Goal: Task Accomplishment & Management: Complete application form

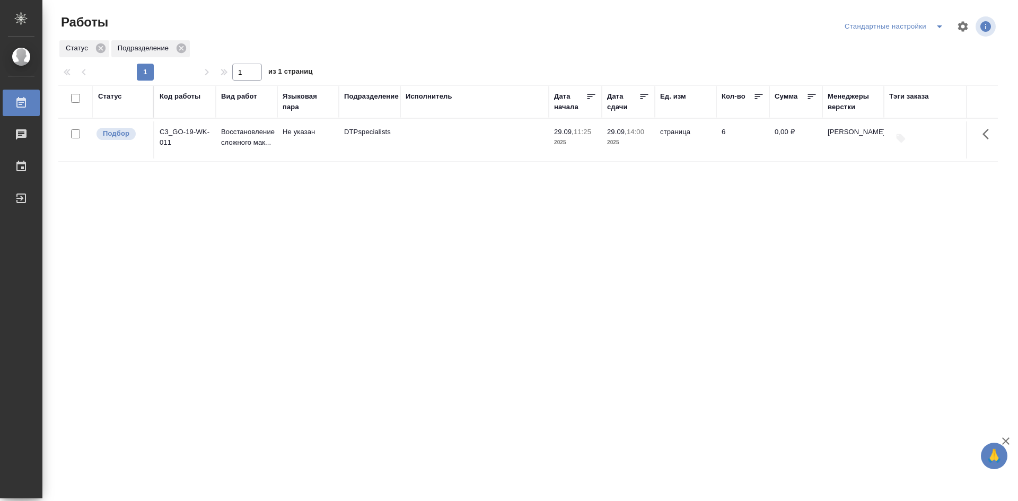
drag, startPoint x: 906, startPoint y: 0, endPoint x: 742, endPoint y: 21, distance: 165.8
click at [742, 21] on div "Стандартные настройки" at bounding box center [845, 26] width 308 height 25
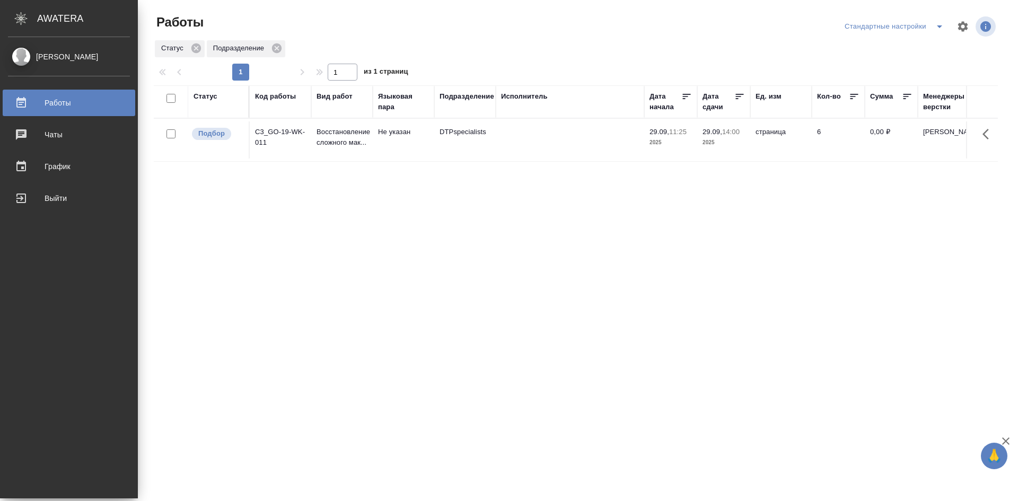
click at [60, 57] on div "[PERSON_NAME]" at bounding box center [69, 57] width 122 height 12
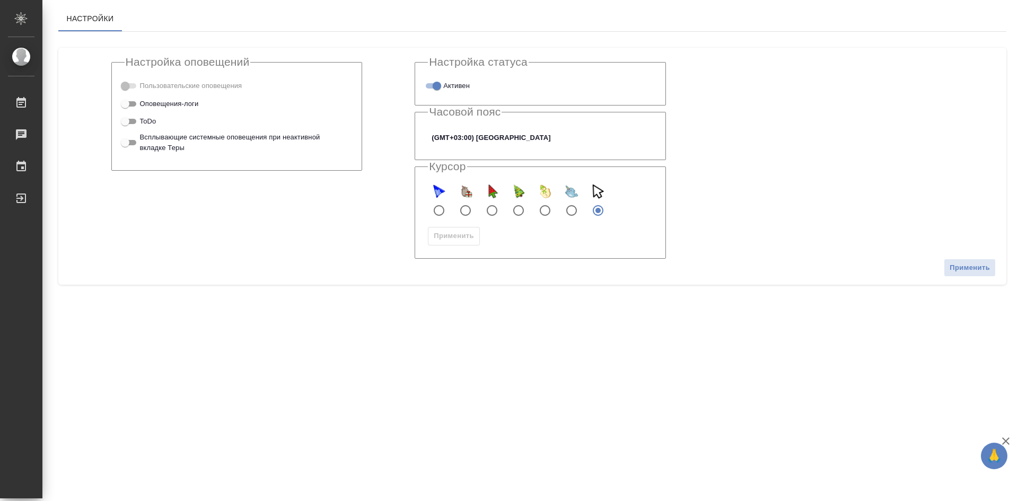
checkbox input "true"
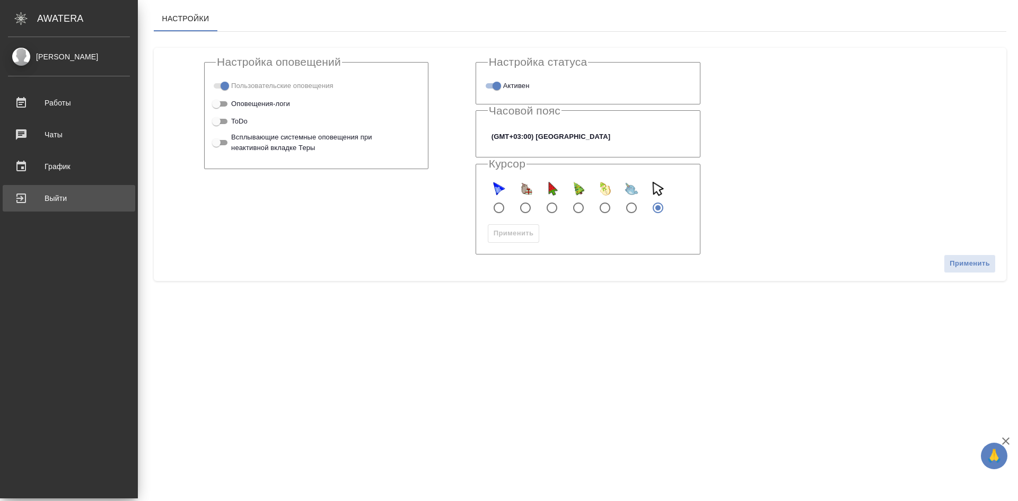
click at [55, 196] on div "Выйти" at bounding box center [69, 198] width 122 height 16
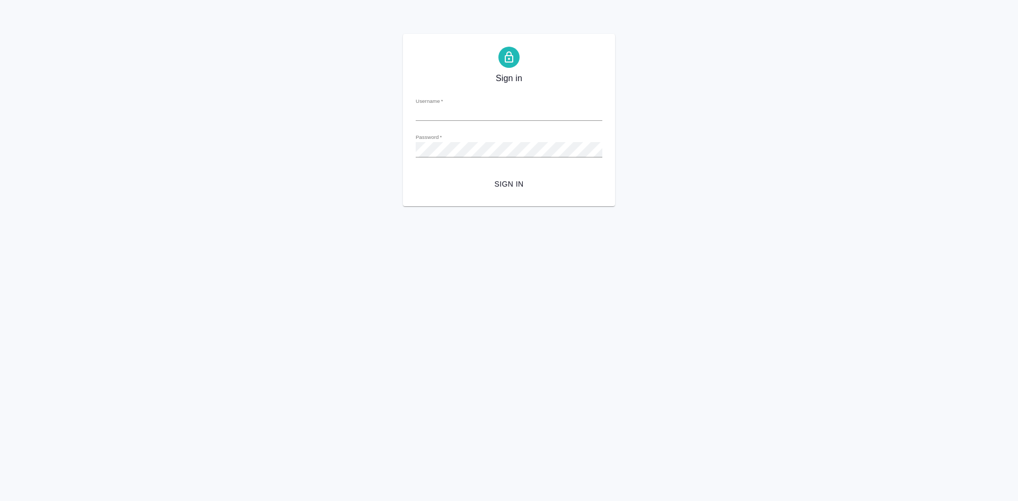
type input "[PERSON_NAME][EMAIL_ADDRESS][DOMAIN_NAME]"
click at [406, 151] on div "Sign in Username   * [PERSON_NAME][EMAIL_ADDRESS][DOMAIN_NAME] Password   * url…" at bounding box center [509, 120] width 212 height 172
click at [426, 188] on span "Sign in" at bounding box center [509, 184] width 170 height 13
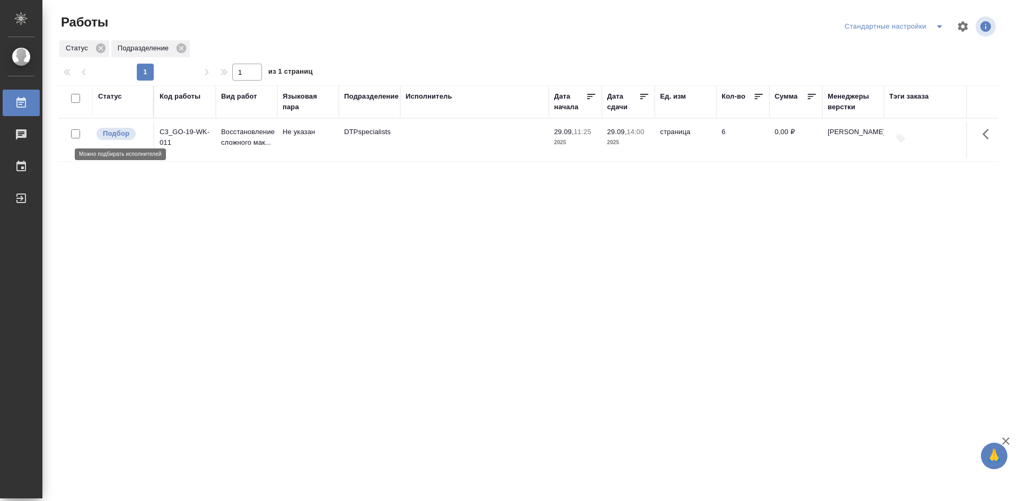
click at [123, 133] on p "Подбор" at bounding box center [116, 133] width 27 height 11
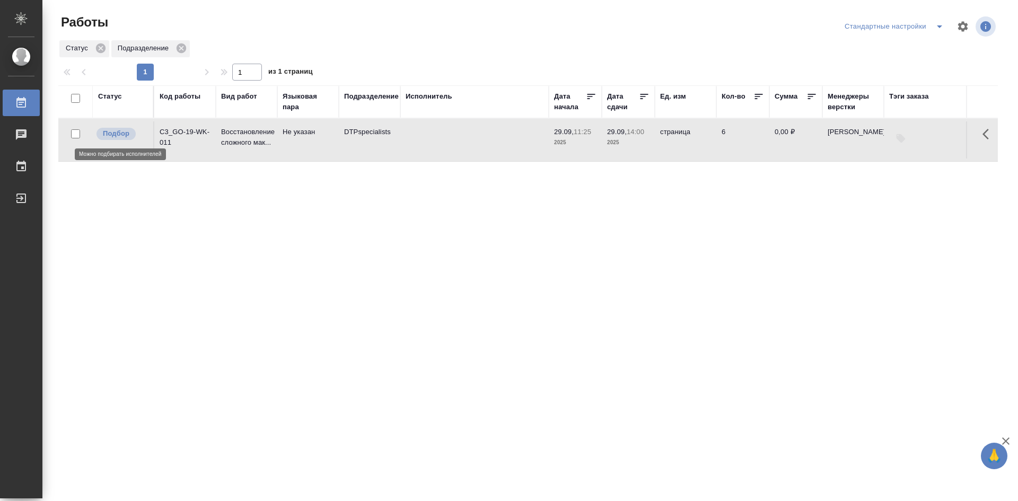
click at [123, 133] on p "Подбор" at bounding box center [116, 133] width 27 height 11
click at [74, 135] on input "checkbox" at bounding box center [75, 133] width 9 height 9
checkbox input "true"
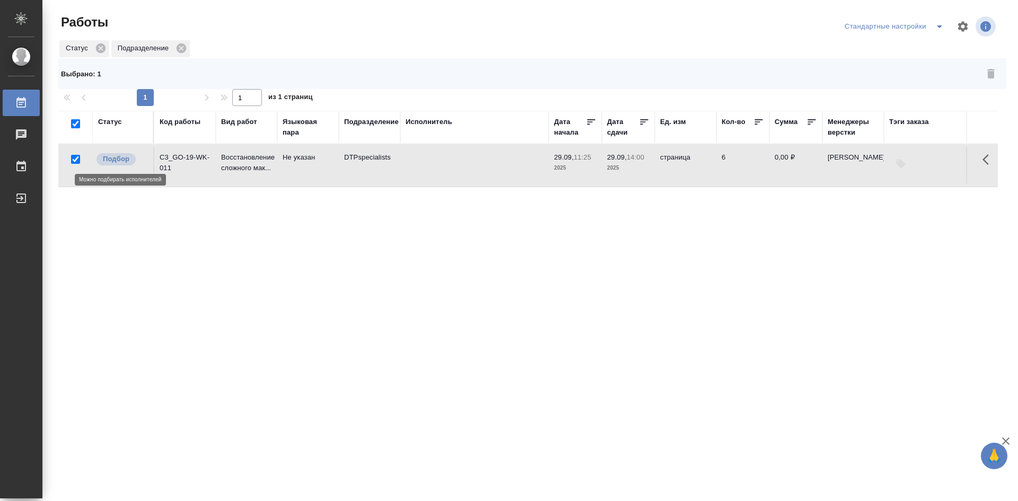
click at [119, 159] on p "Подбор" at bounding box center [116, 159] width 27 height 11
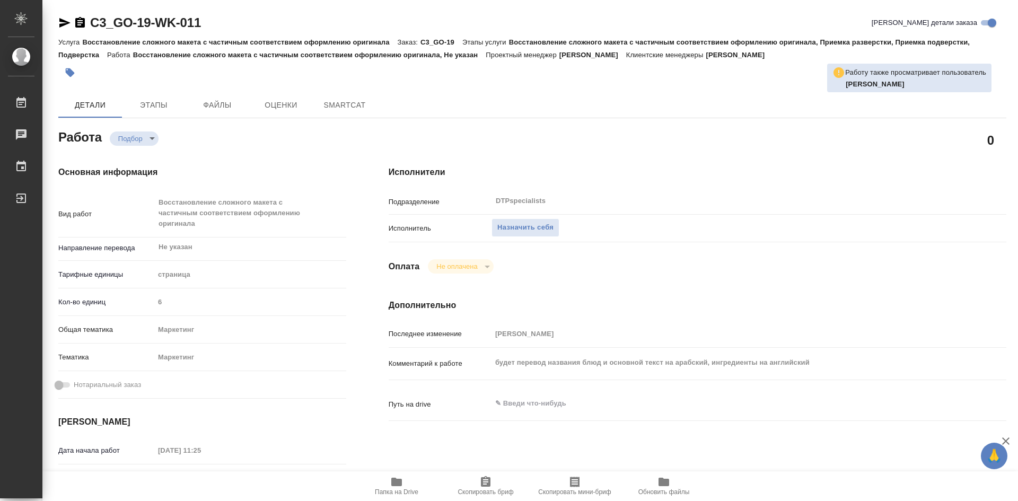
type textarea "x"
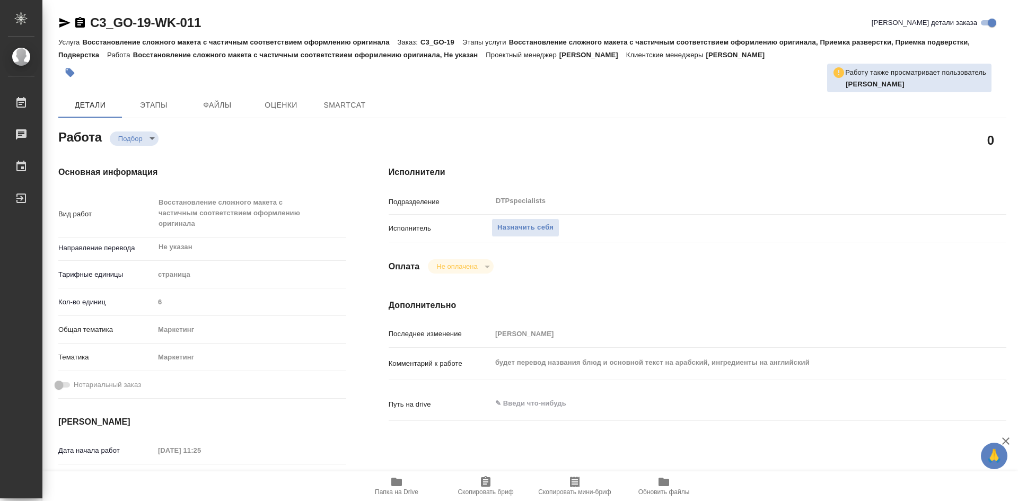
type textarea "x"
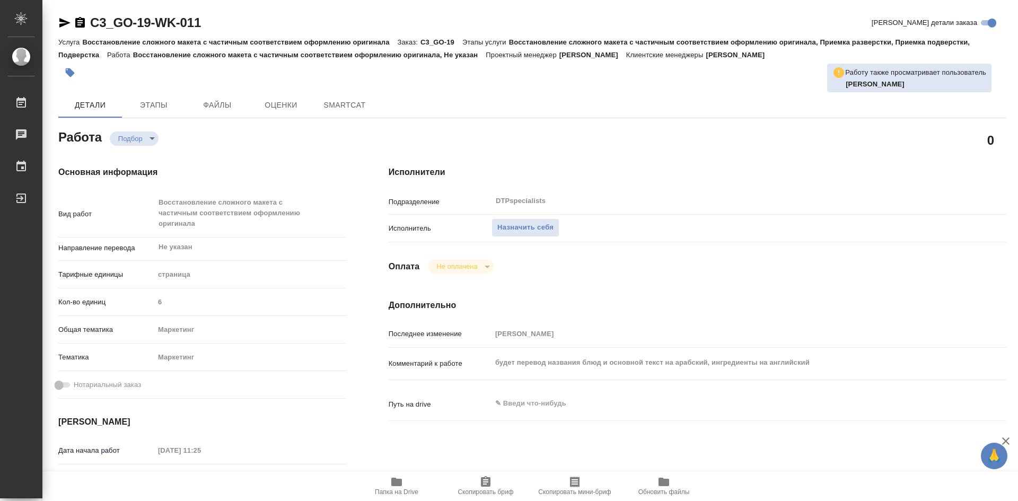
type textarea "x"
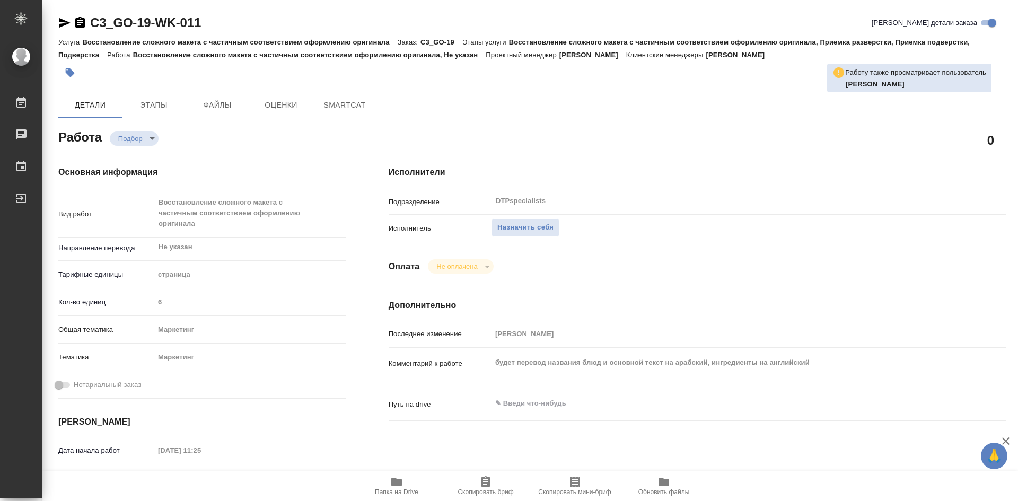
type textarea "x"
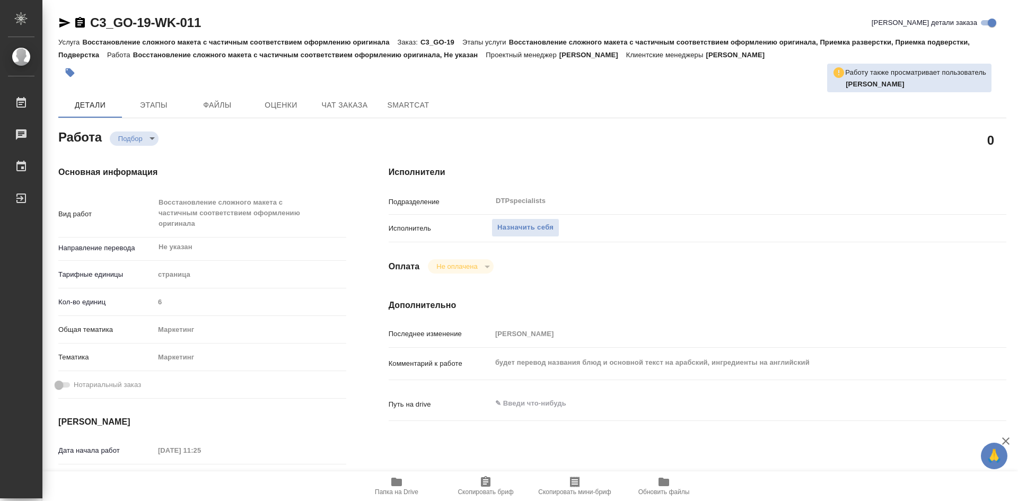
type textarea "x"
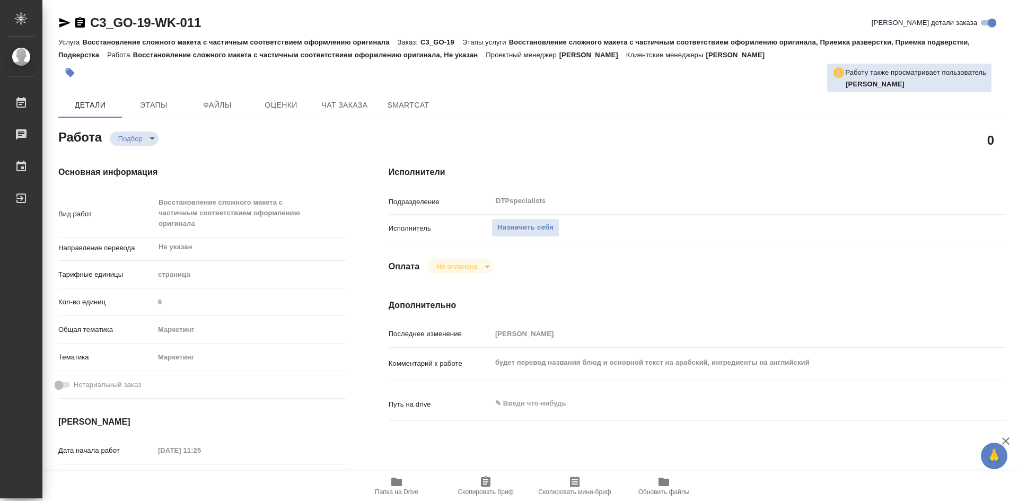
type textarea "x"
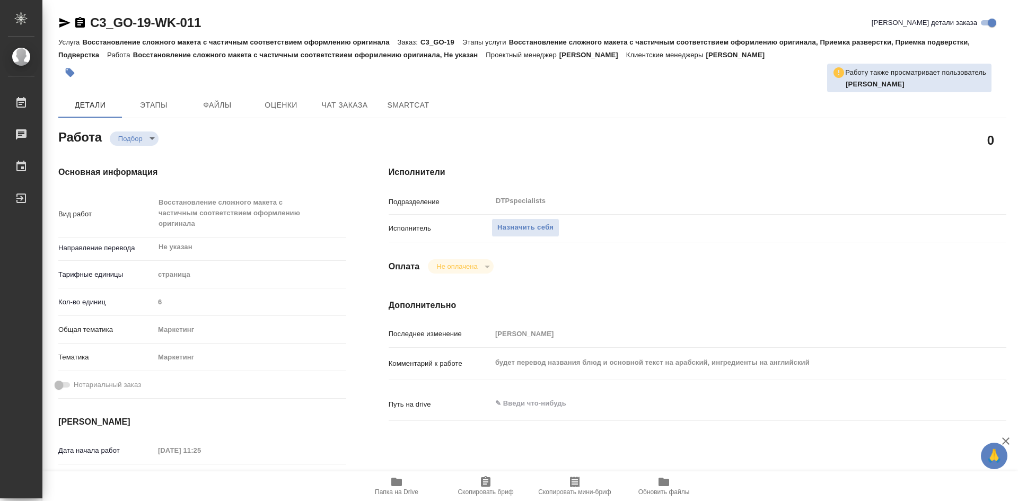
type textarea "x"
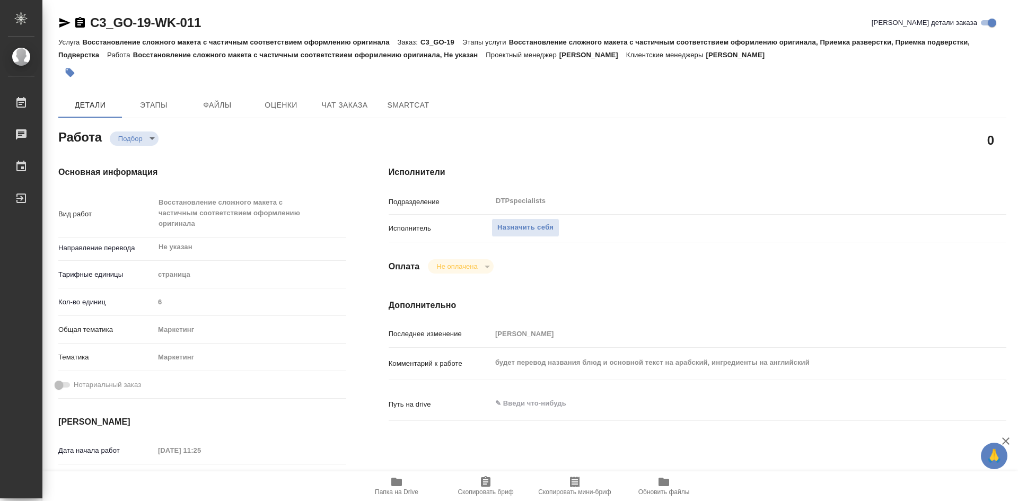
type textarea "x"
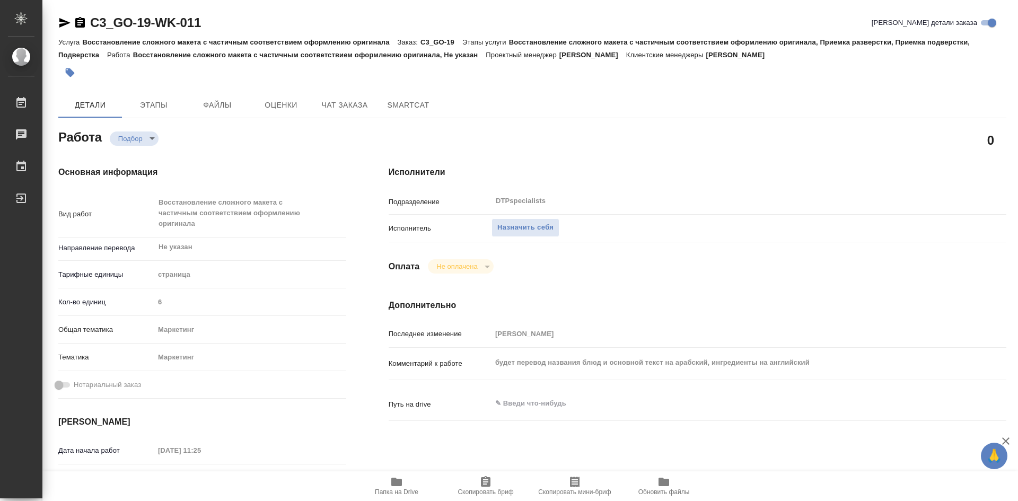
type textarea "x"
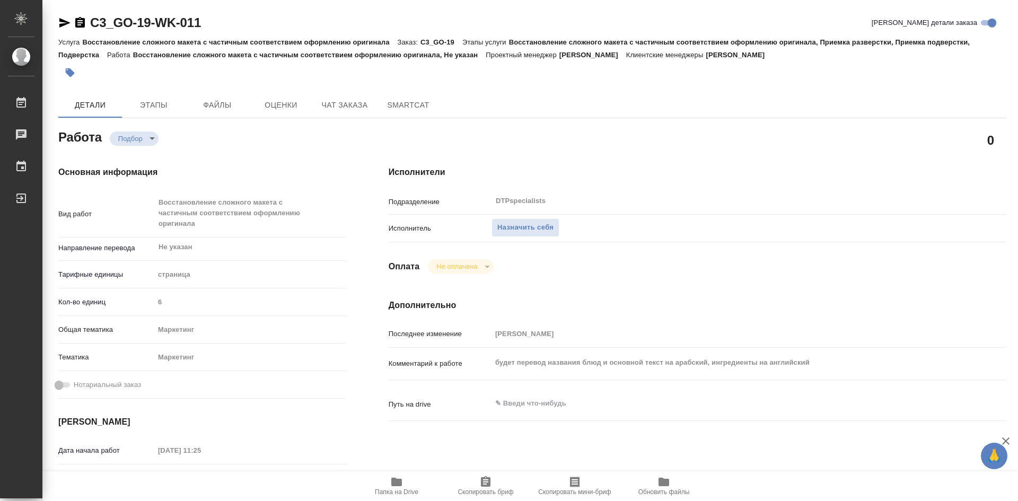
type textarea "x"
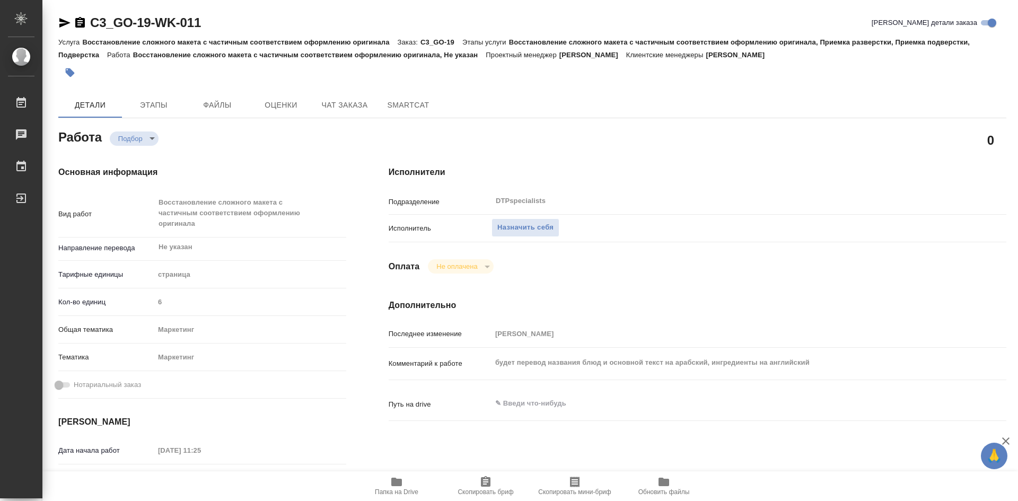
type textarea "x"
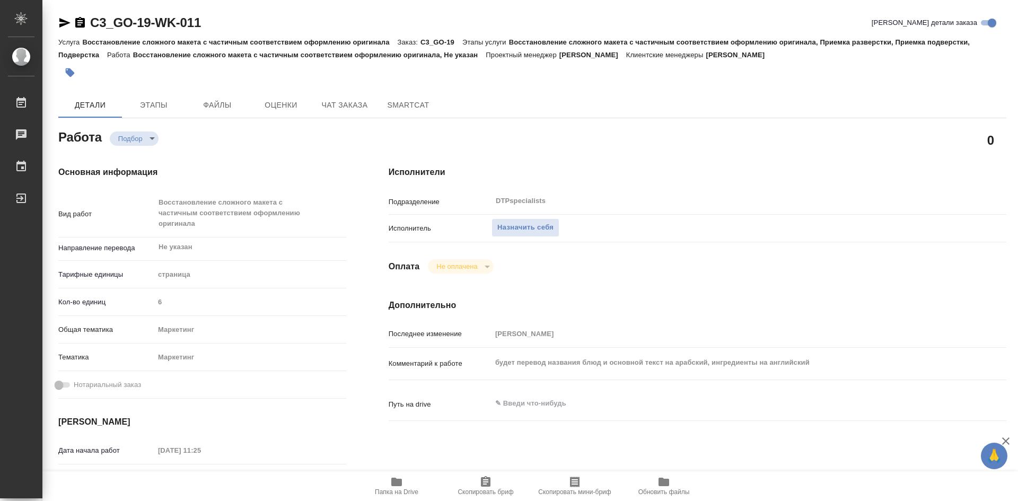
type textarea "x"
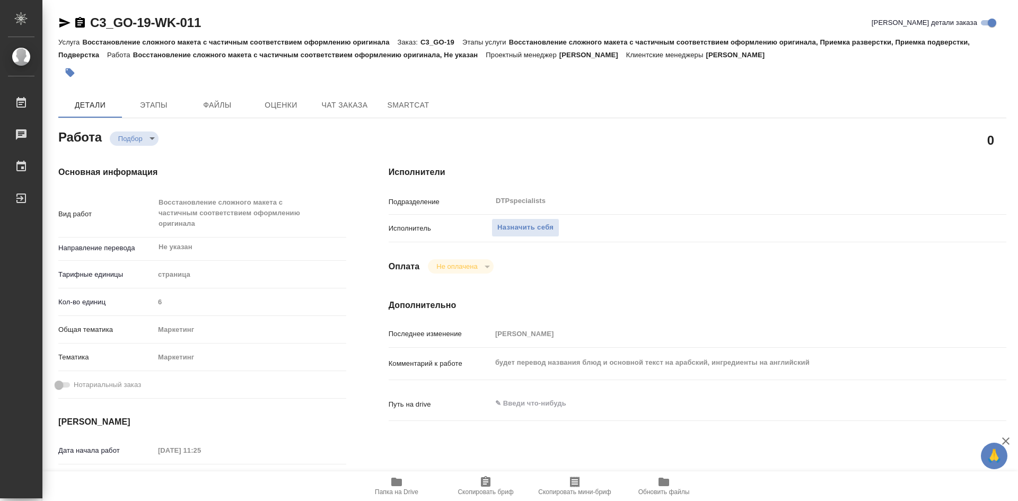
type textarea "x"
